Goal: Information Seeking & Learning: Learn about a topic

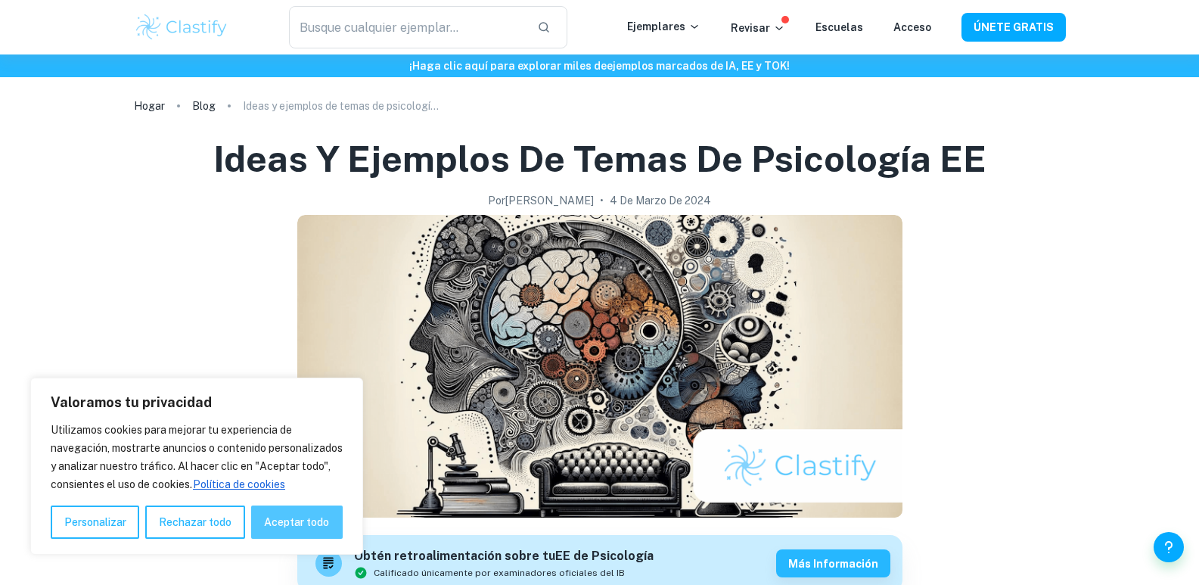
click at [294, 520] on font "Aceptar todo" at bounding box center [296, 522] width 65 height 12
checkbox input "true"
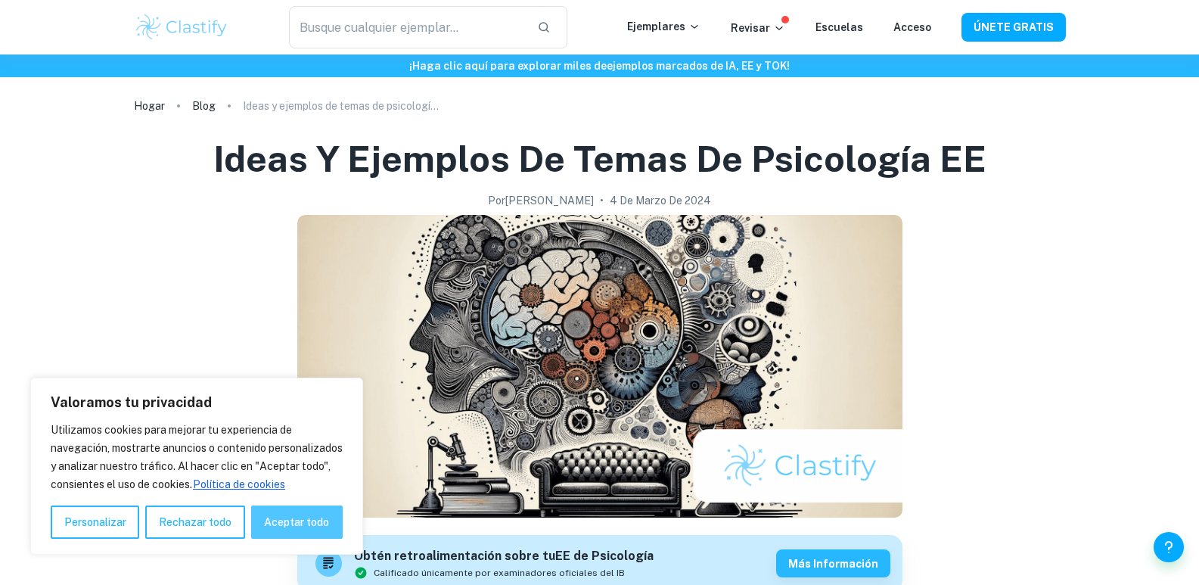
checkbox input "true"
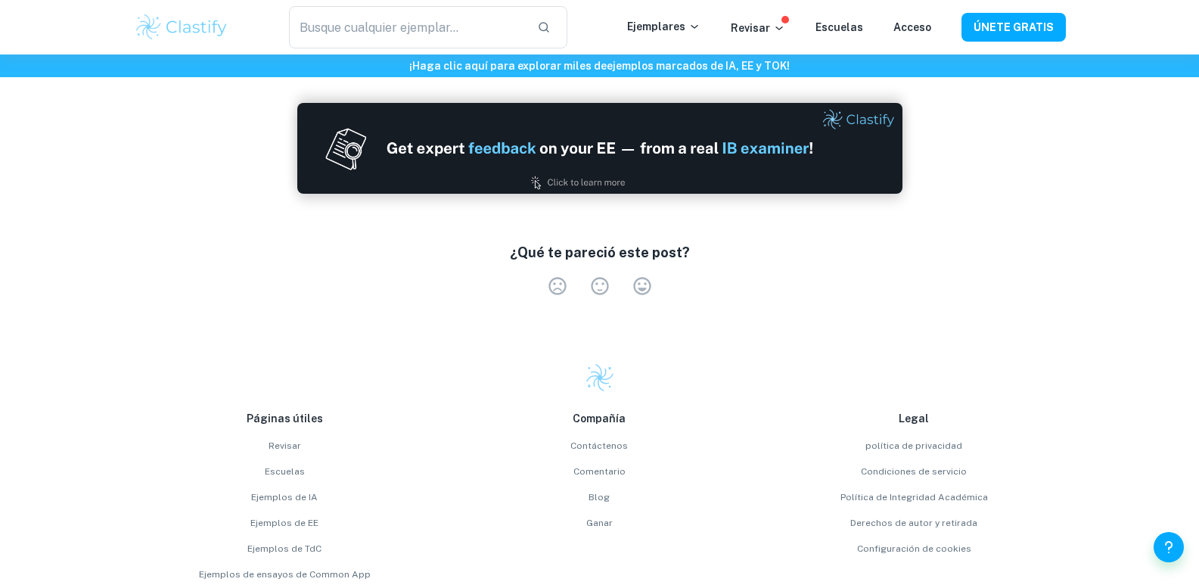
scroll to position [4236, 0]
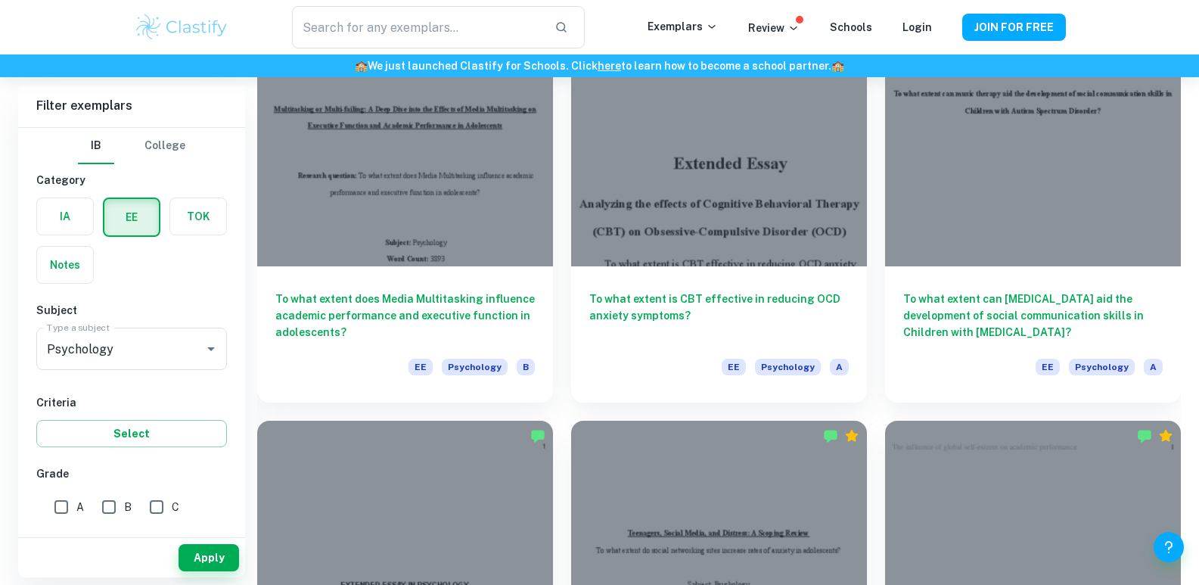
scroll to position [1361, 0]
